Goal: Information Seeking & Learning: Learn about a topic

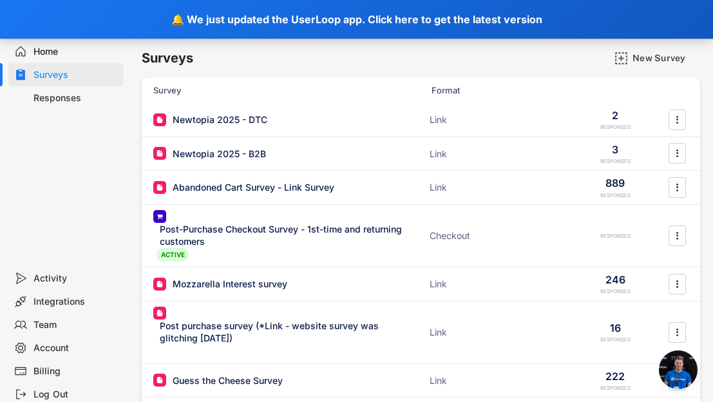
scroll to position [8013, 0]
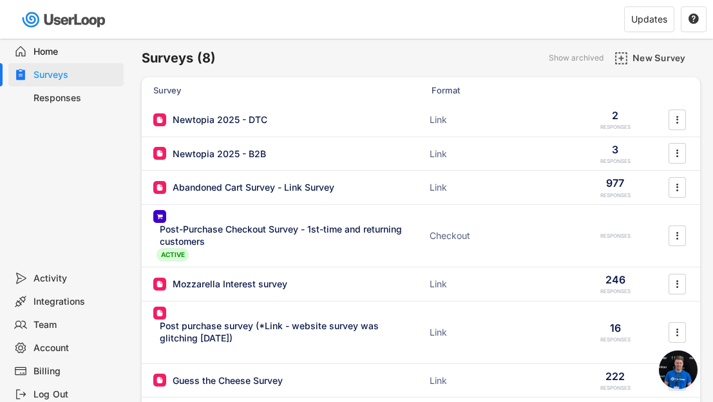
scroll to position [5156, 0]
click at [252, 191] on div "Abandoned Cart Survey - Link Survey" at bounding box center [254, 187] width 162 height 13
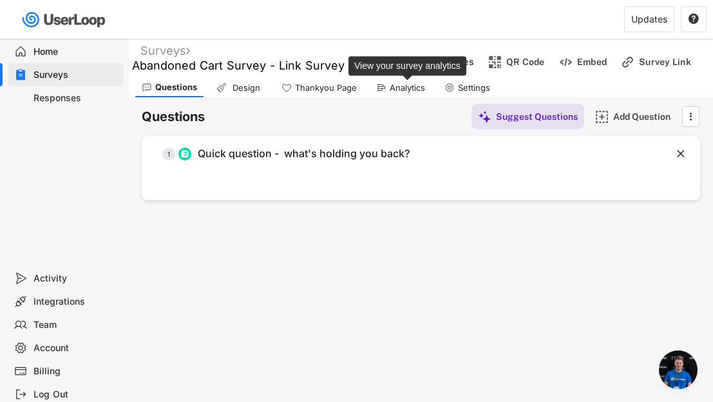
click at [390, 88] on div "Analytics" at bounding box center [407, 87] width 35 height 11
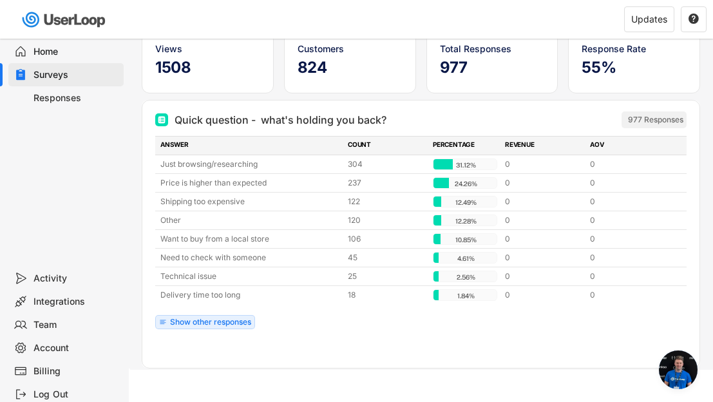
scroll to position [111, 0]
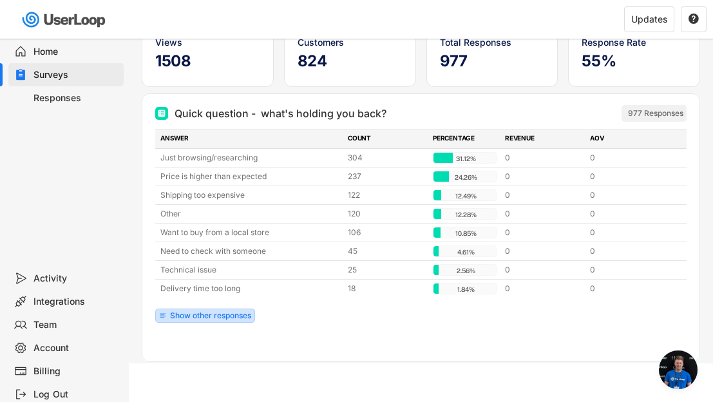
click at [190, 319] on div "Show other responses" at bounding box center [210, 316] width 81 height 8
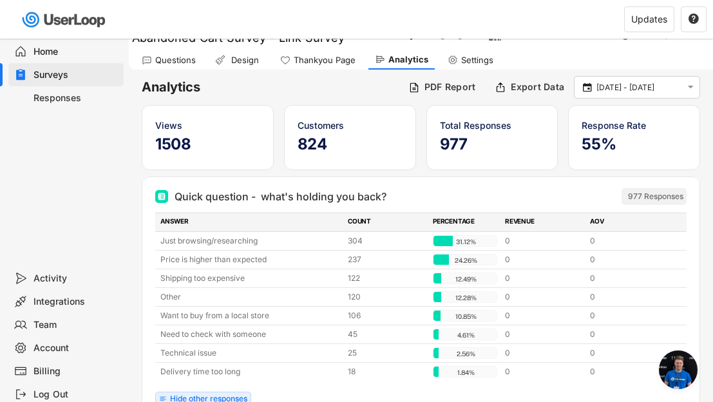
scroll to position [0, 0]
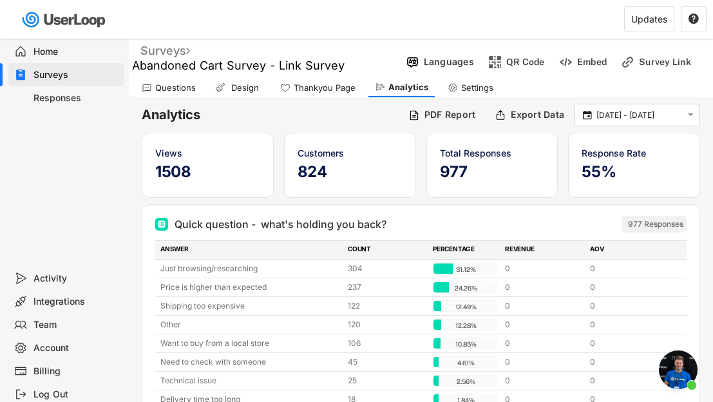
click at [164, 48] on div "Surveys" at bounding box center [165, 50] width 50 height 15
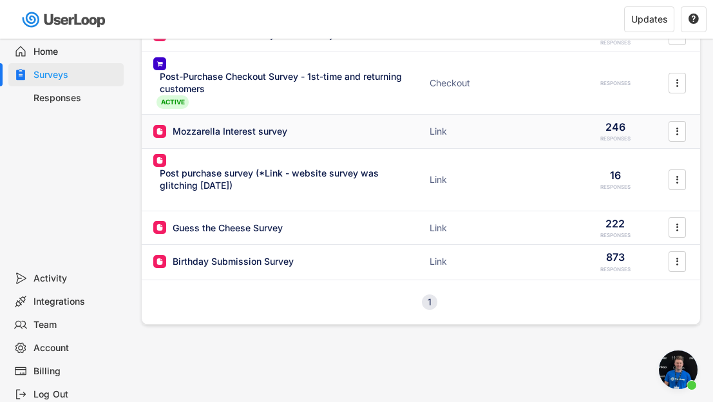
scroll to position [168, 0]
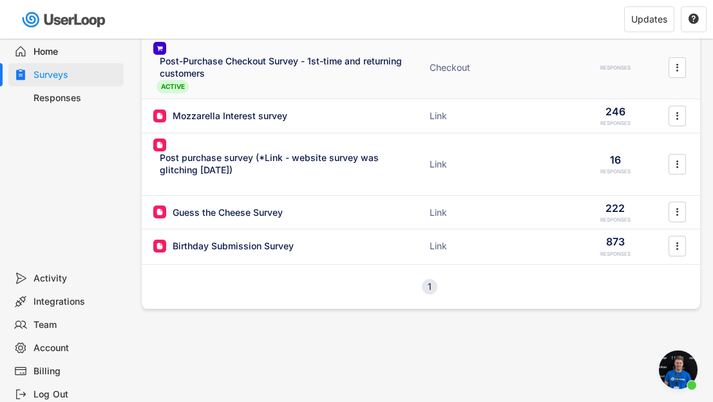
click at [275, 69] on div "Post-Purchase Checkout Survey - 1st-time and returning customers" at bounding box center [285, 67] width 251 height 25
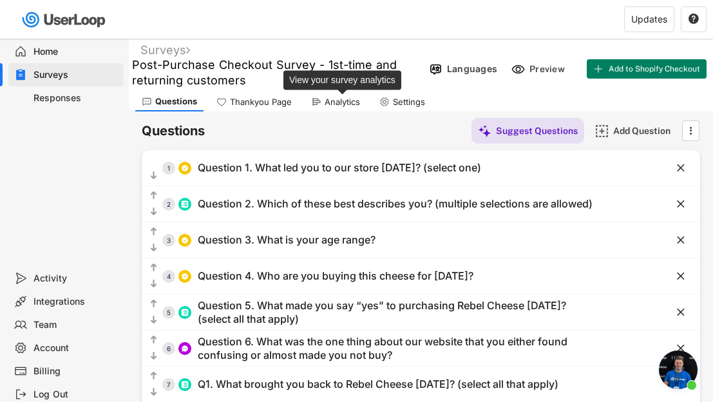
click at [342, 102] on div "Analytics" at bounding box center [342, 102] width 35 height 11
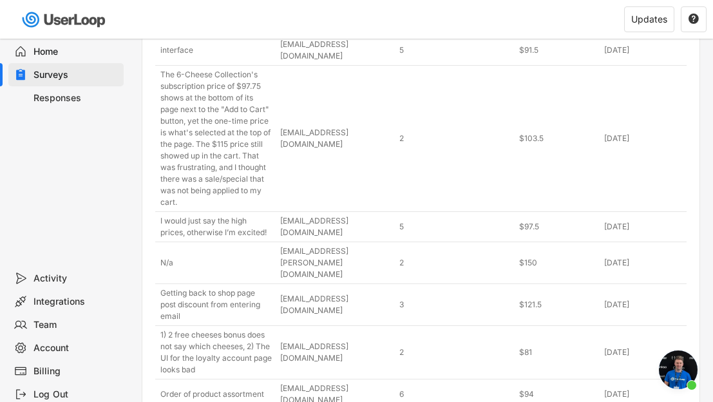
scroll to position [3172, 0]
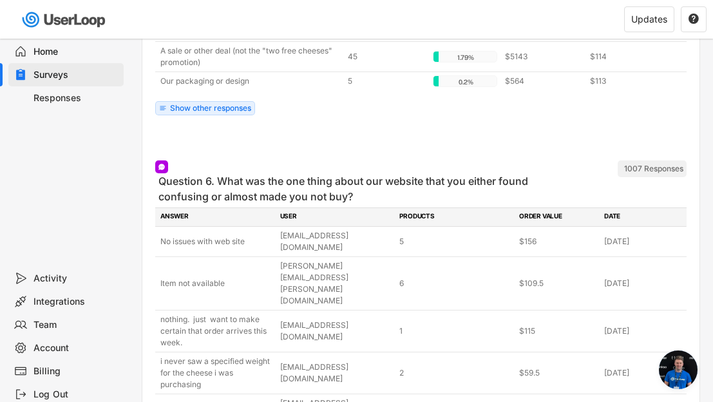
scroll to position [2926, 0]
